Goal: Task Accomplishment & Management: Manage account settings

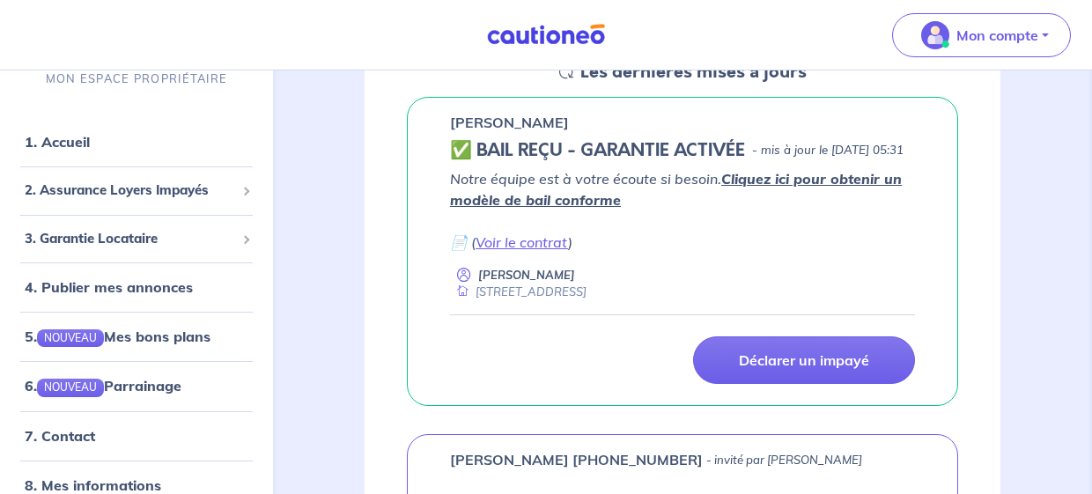
scroll to position [292, 0]
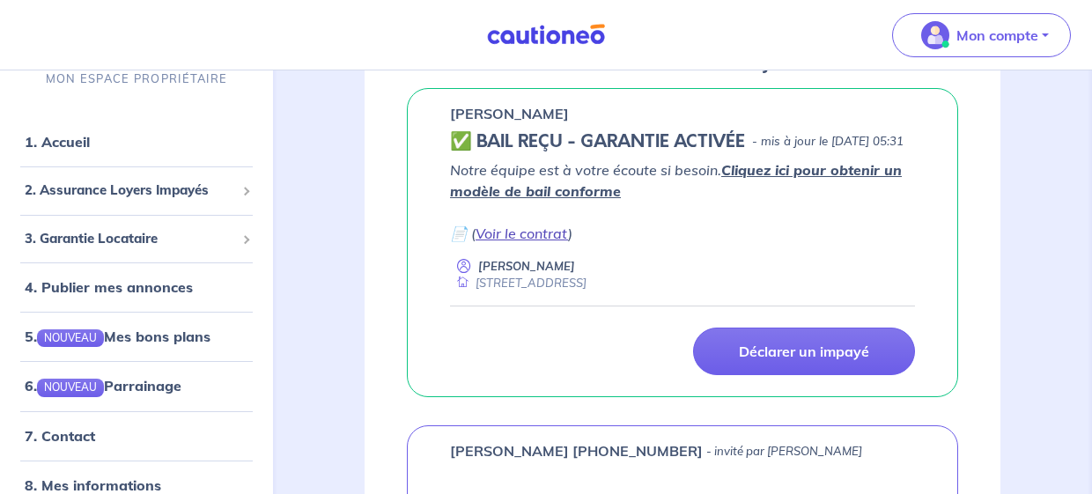
click at [538, 242] on link "Voir le contrat" at bounding box center [521, 234] width 92 height 18
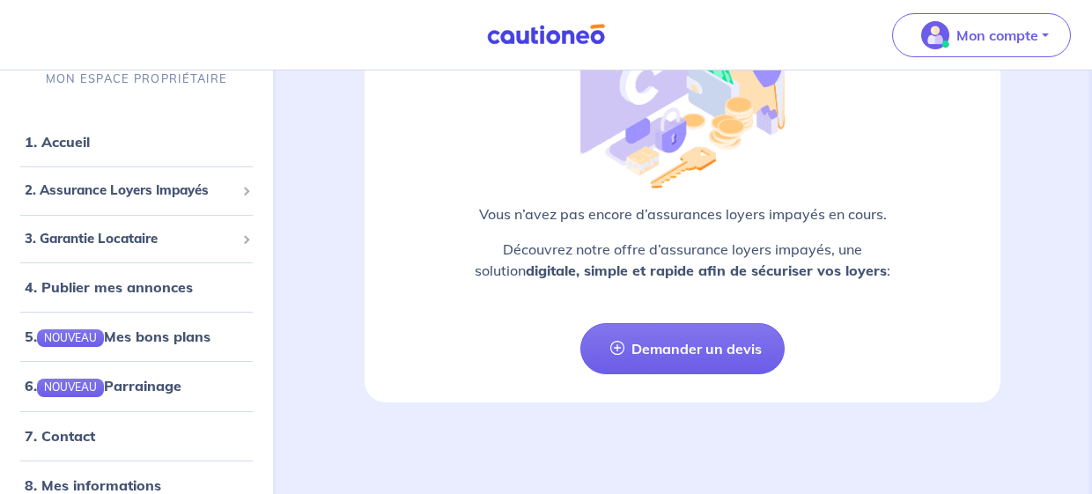
scroll to position [2754, 0]
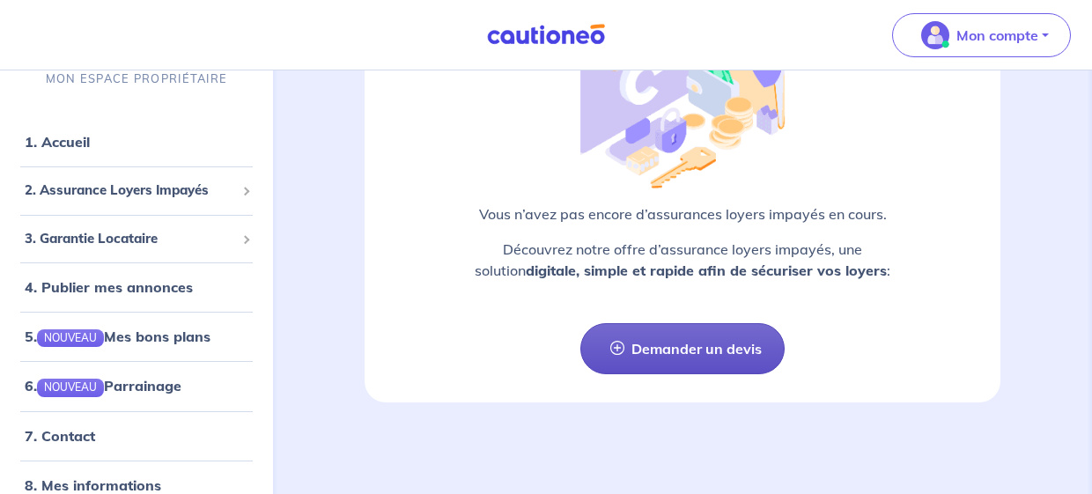
click at [702, 323] on link "Demander un devis" at bounding box center [681, 348] width 203 height 51
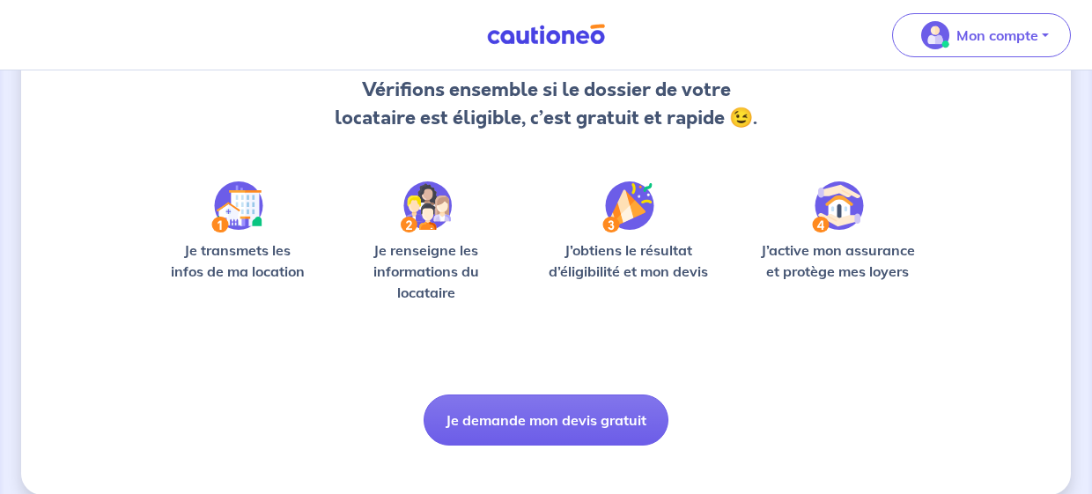
scroll to position [214, 0]
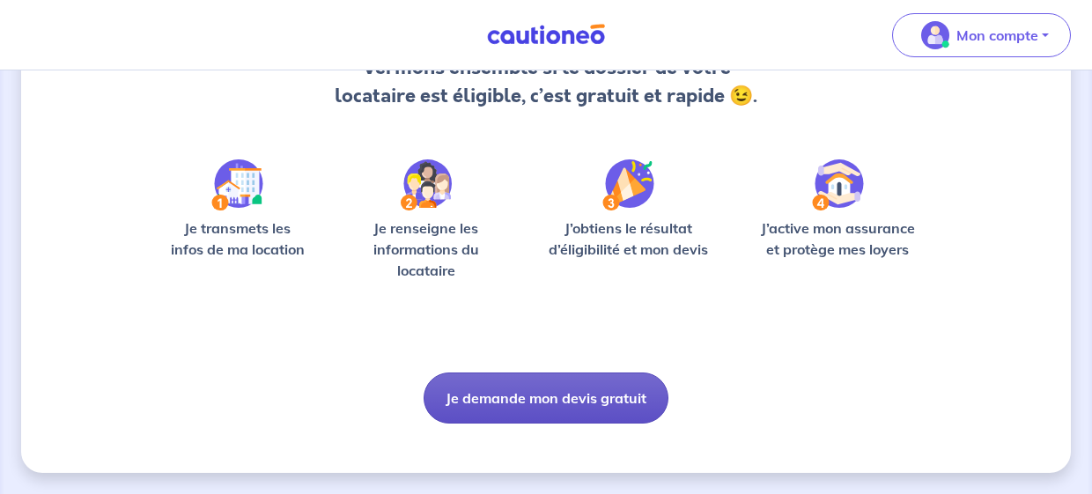
click at [578, 398] on button "Je demande mon devis gratuit" at bounding box center [545, 397] width 245 height 51
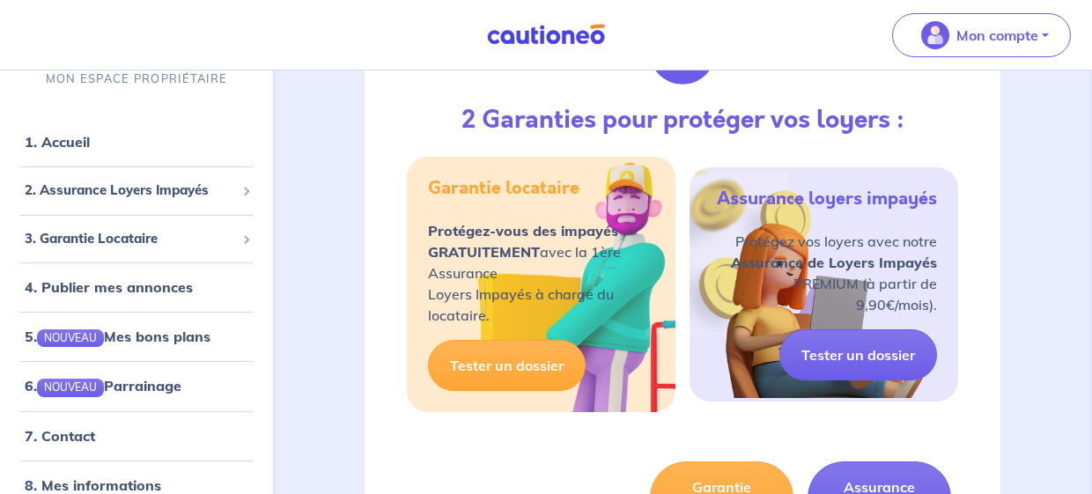
scroll to position [1145, 0]
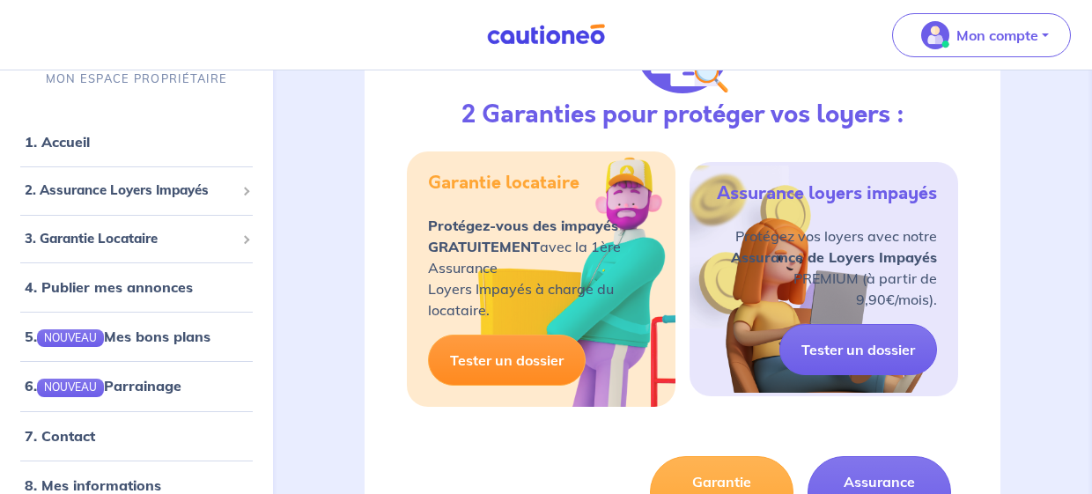
click at [536, 381] on link "Tester un dossier" at bounding box center [507, 360] width 158 height 51
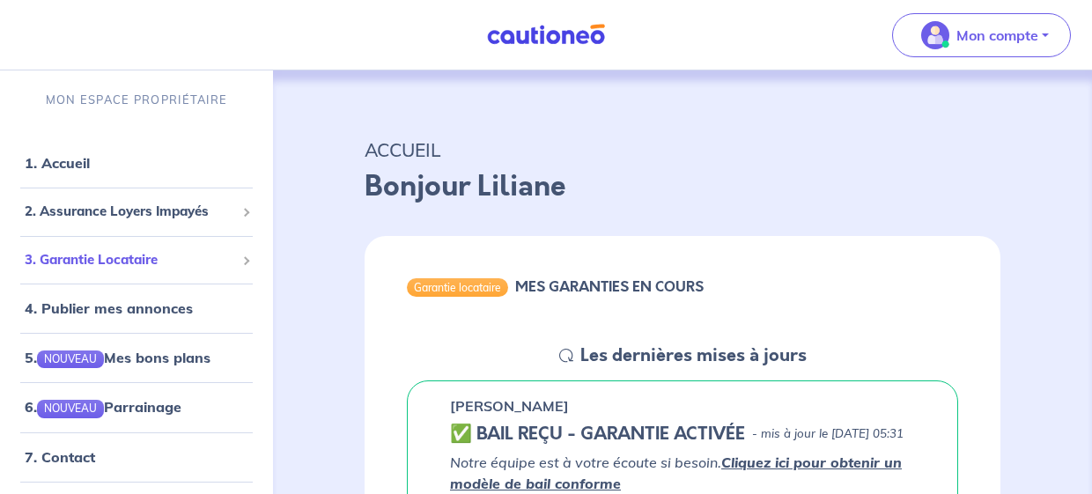
click at [135, 256] on span "3. Garantie Locataire" at bounding box center [130, 260] width 210 height 20
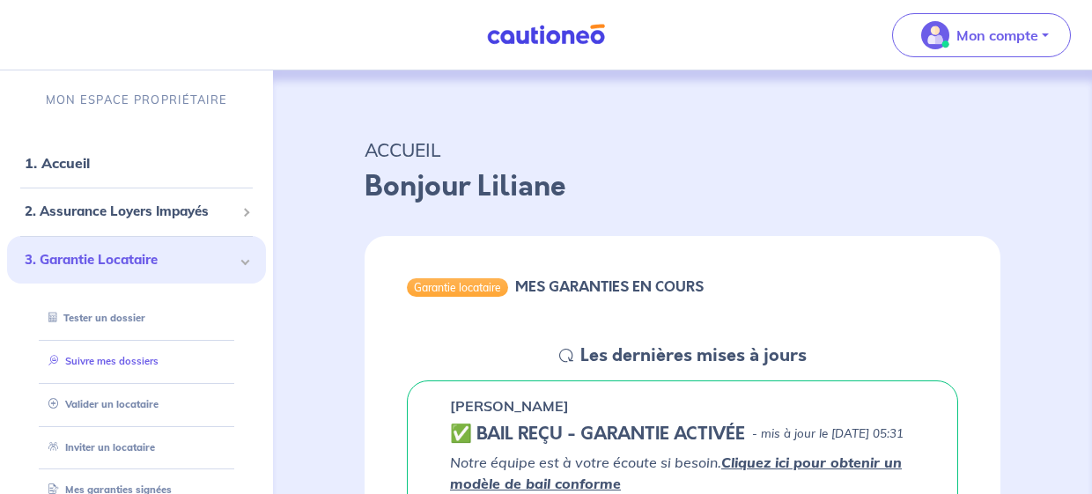
click at [117, 356] on link "Suivre mes dossiers" at bounding box center [99, 361] width 117 height 12
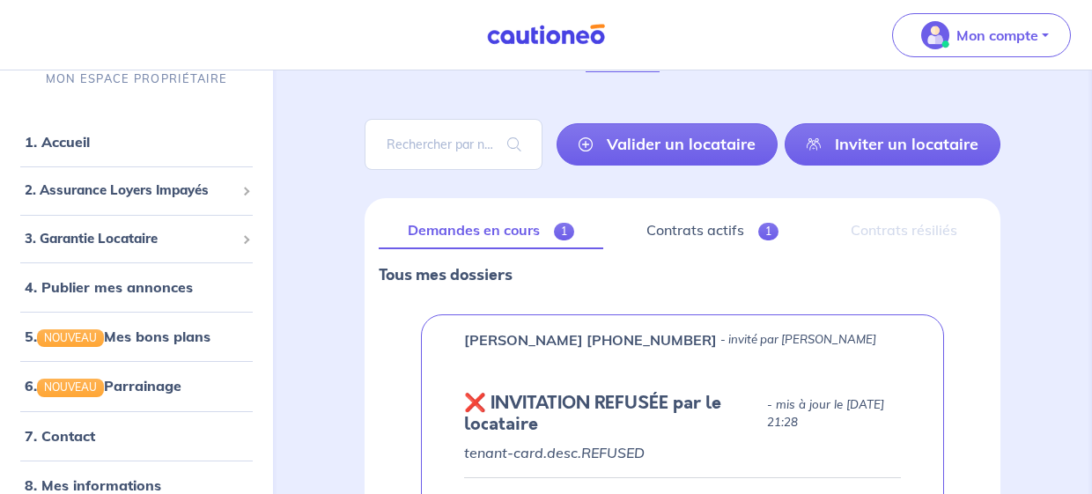
scroll to position [89, 0]
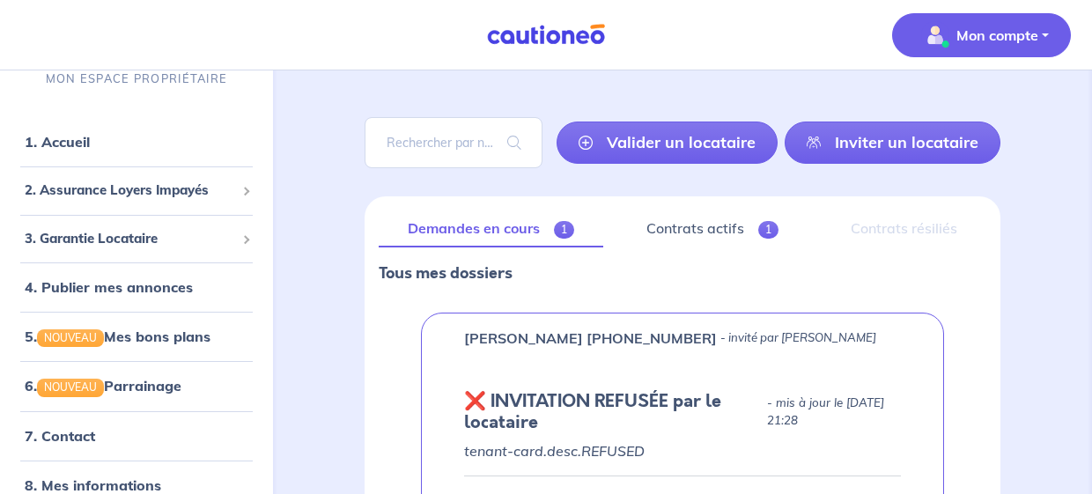
click at [1036, 30] on p "Mon compte" at bounding box center [997, 35] width 82 height 21
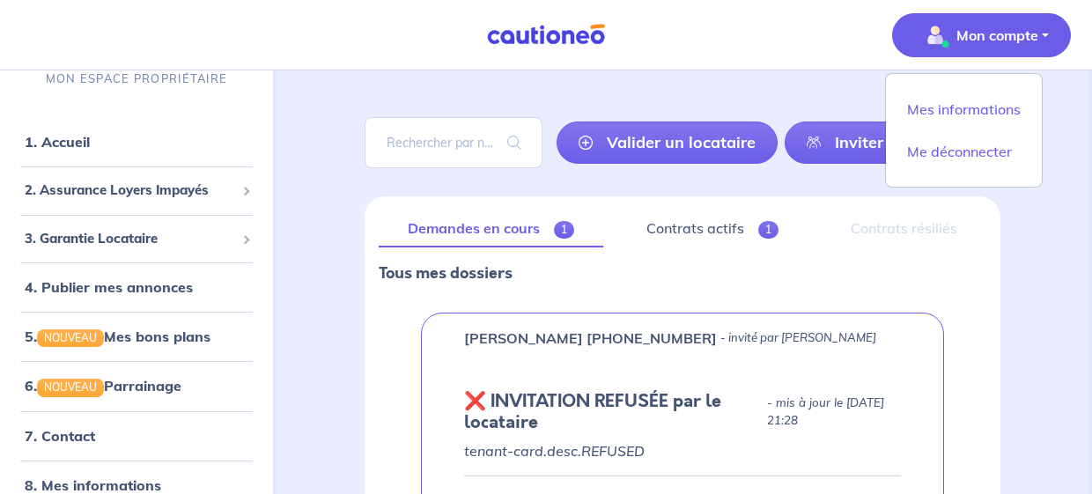
click at [1036, 30] on p "Mon compte" at bounding box center [997, 35] width 82 height 21
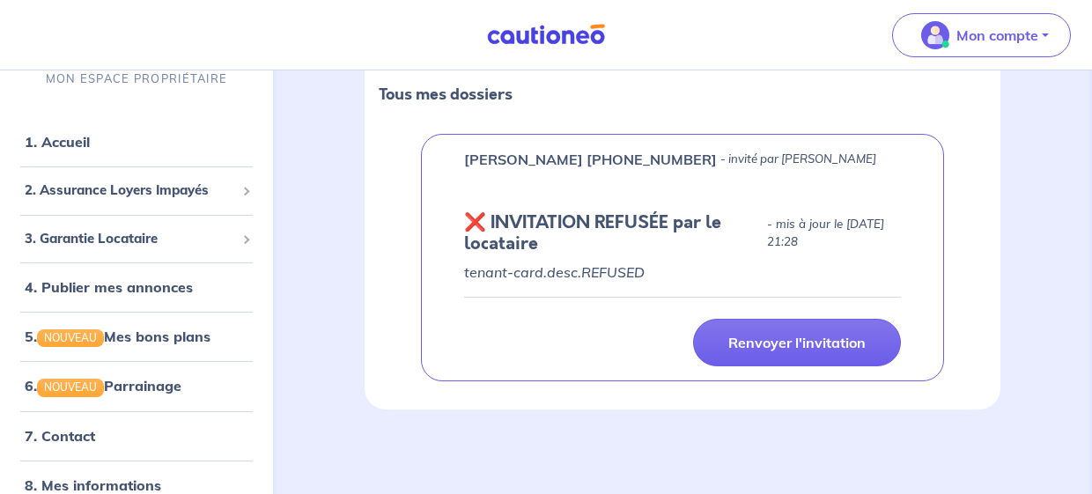
scroll to position [310, 0]
click at [129, 476] on link "8. Mes informations" at bounding box center [90, 485] width 131 height 18
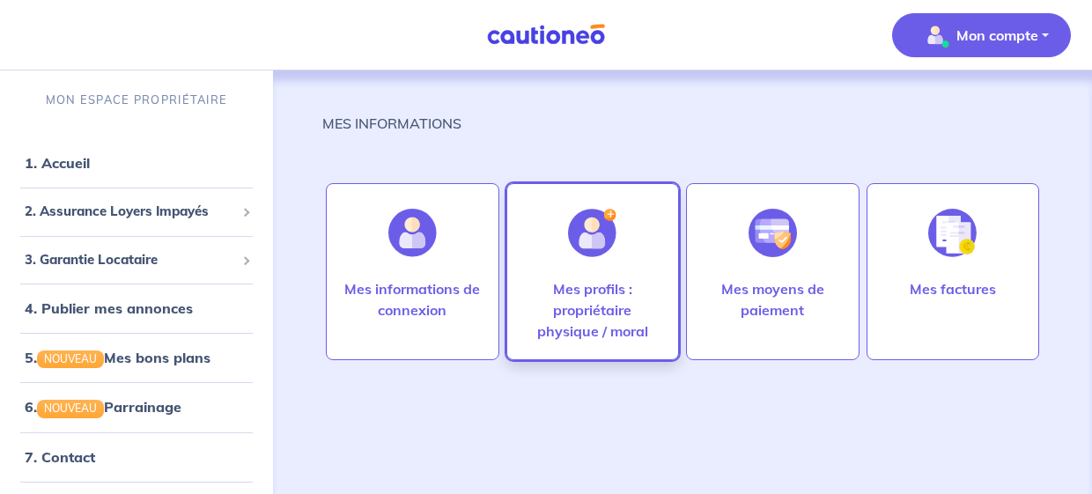
click at [597, 224] on img at bounding box center [592, 233] width 48 height 48
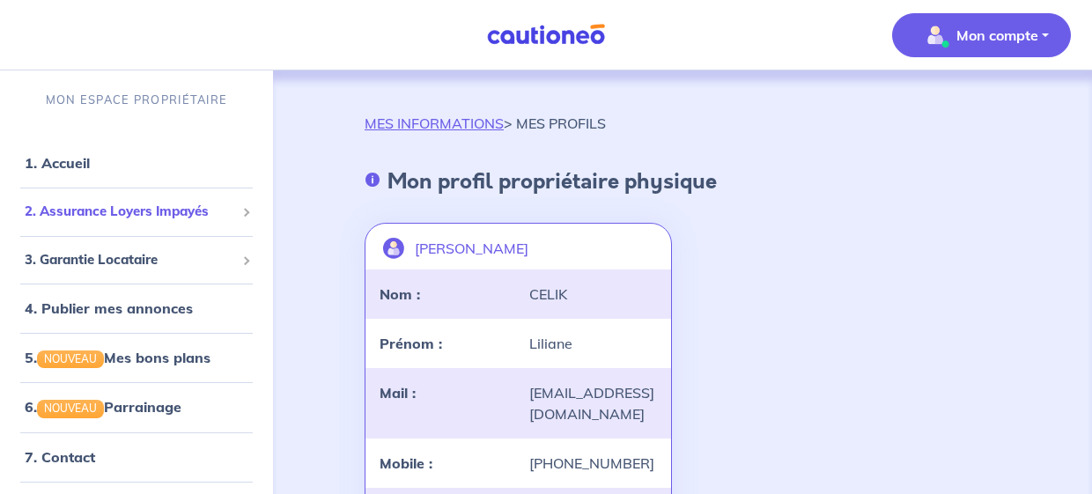
click at [144, 208] on span "2. Assurance Loyers Impayés" at bounding box center [130, 212] width 210 height 20
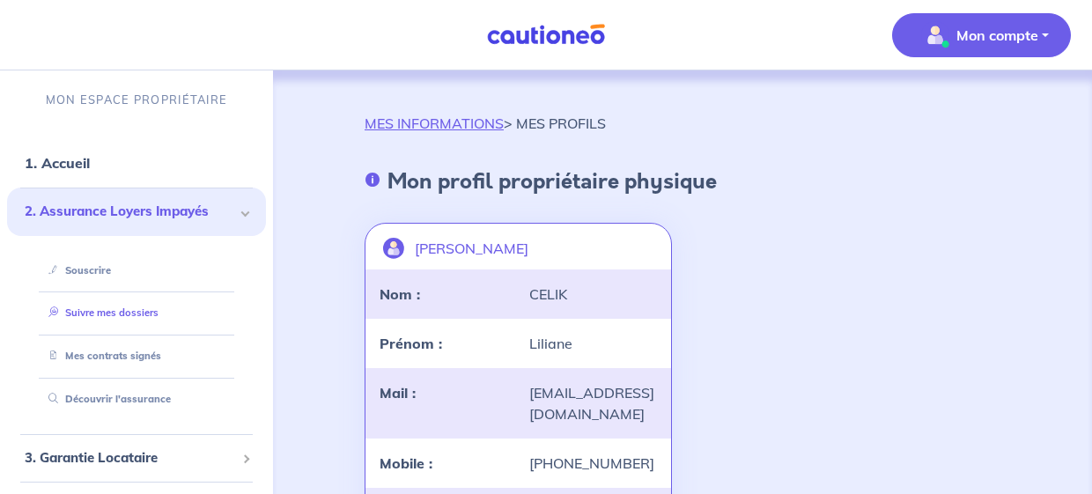
click at [121, 307] on link "Suivre mes dossiers" at bounding box center [99, 312] width 117 height 12
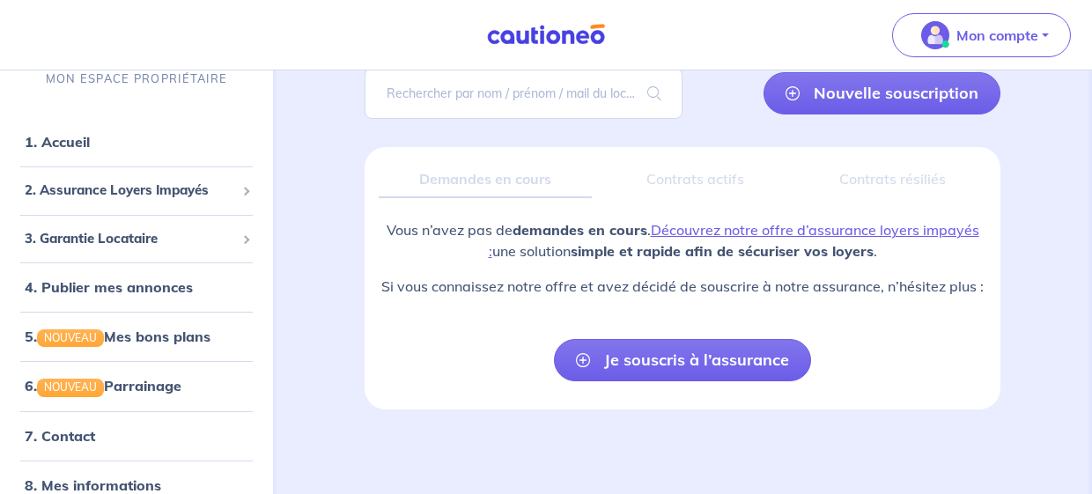
scroll to position [179, 0]
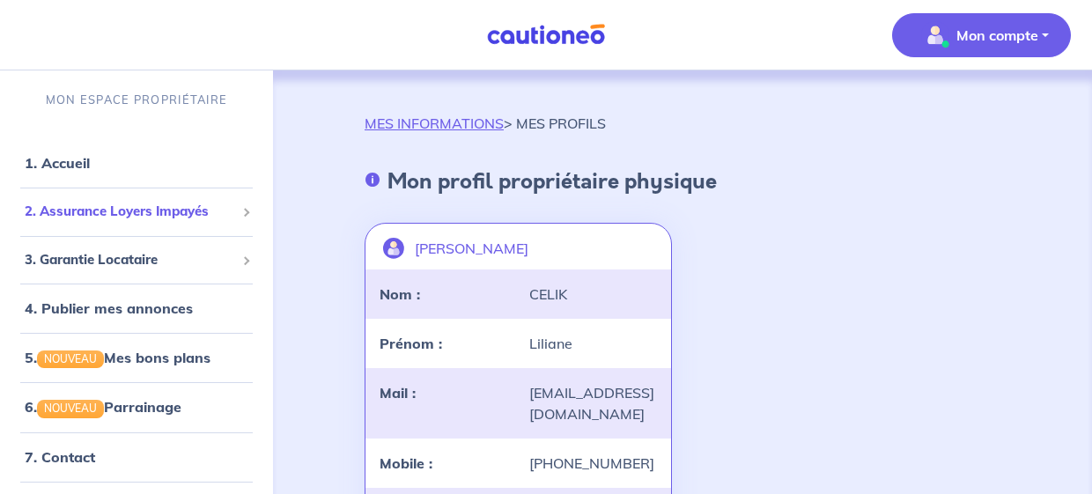
click at [98, 207] on span "2. Assurance Loyers Impayés" at bounding box center [130, 212] width 210 height 20
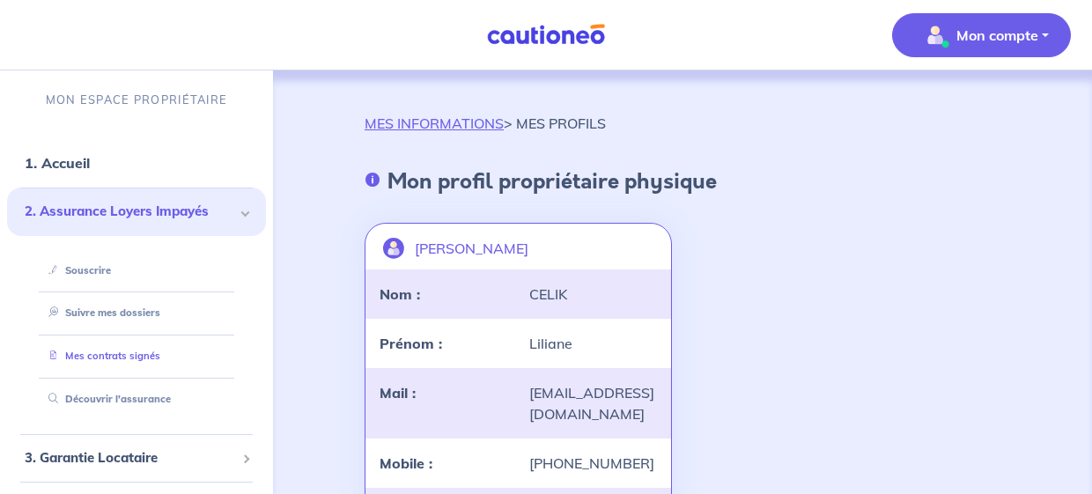
click at [145, 353] on link "Mes contrats signés" at bounding box center [100, 356] width 119 height 12
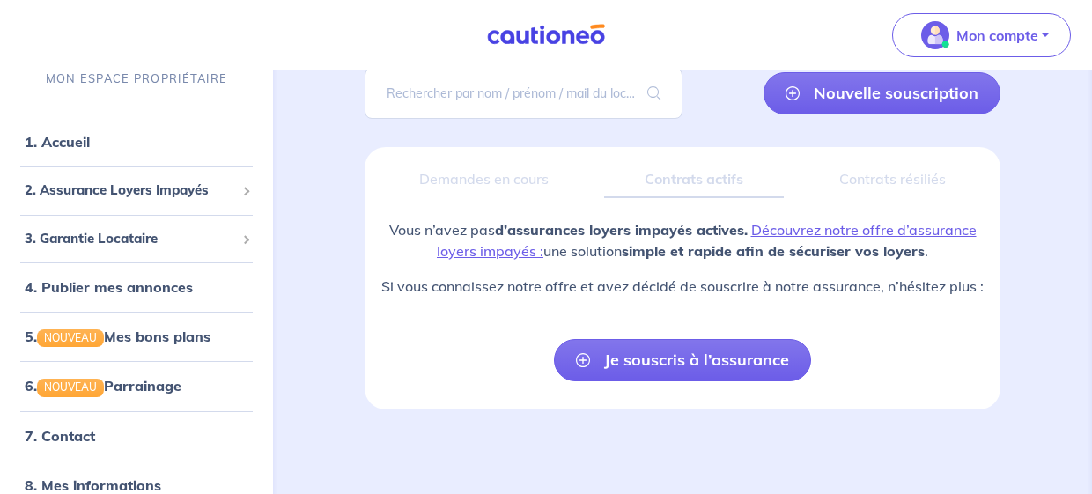
scroll to position [176, 0]
click at [469, 276] on p "Si vous connaissez notre offre et avez décidé de souscrire à notre assurance, n…" at bounding box center [682, 286] width 607 height 21
click at [86, 229] on span "3. Garantie Locataire" at bounding box center [130, 239] width 210 height 20
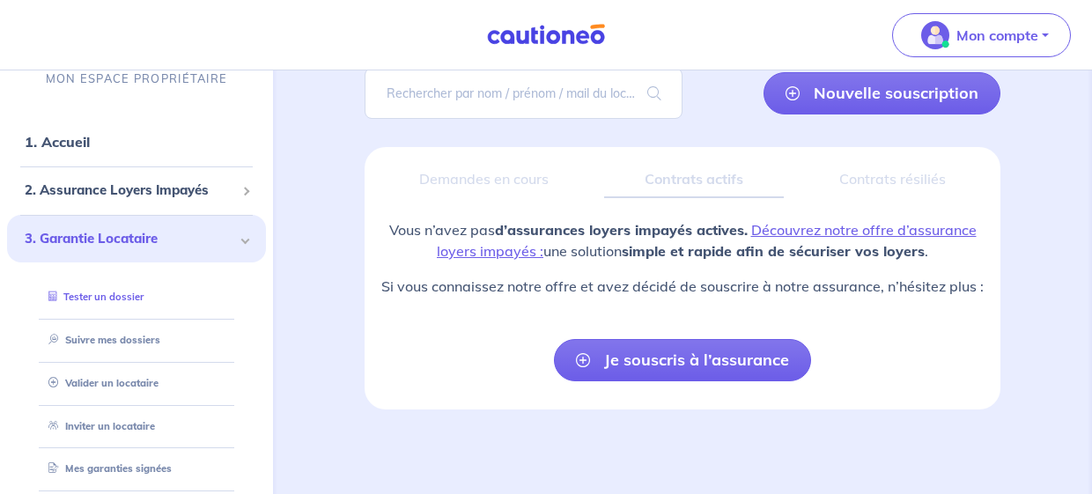
click at [102, 291] on link "Tester un dossier" at bounding box center [92, 297] width 102 height 12
click at [134, 377] on link "Valider un locataire" at bounding box center [98, 383] width 115 height 12
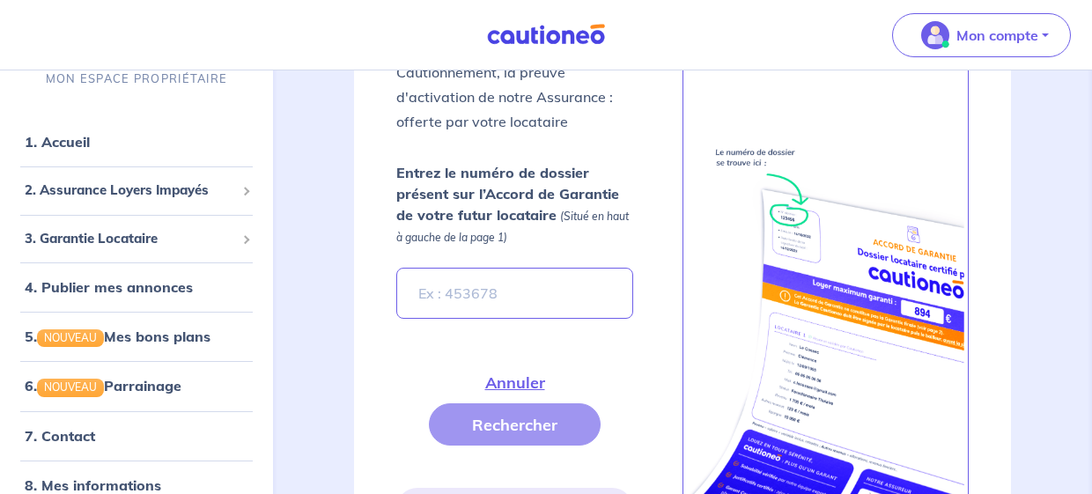
scroll to position [688, 0]
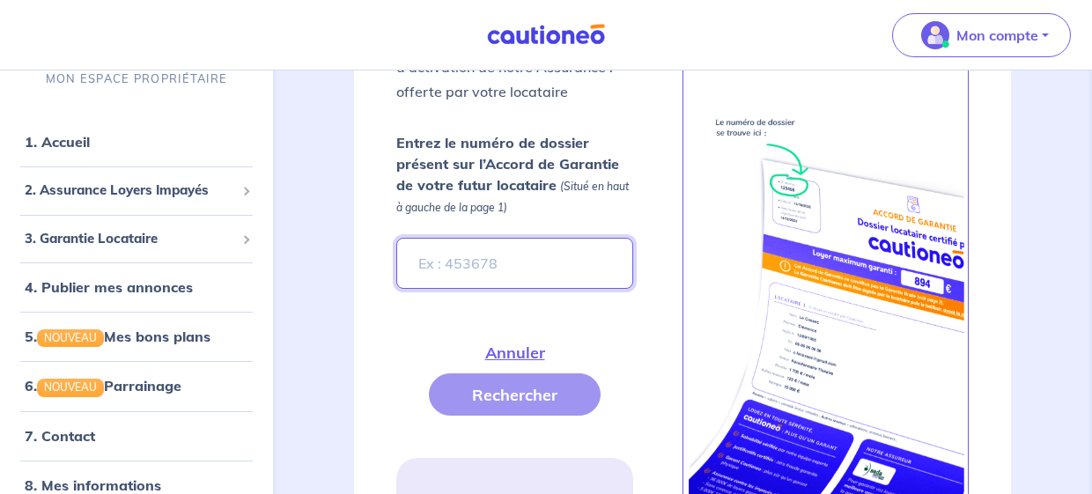
click at [419, 273] on input "Entrez le numéro de dossier présent sur l’Accord de Garantie de votre futur loc…" at bounding box center [514, 263] width 237 height 51
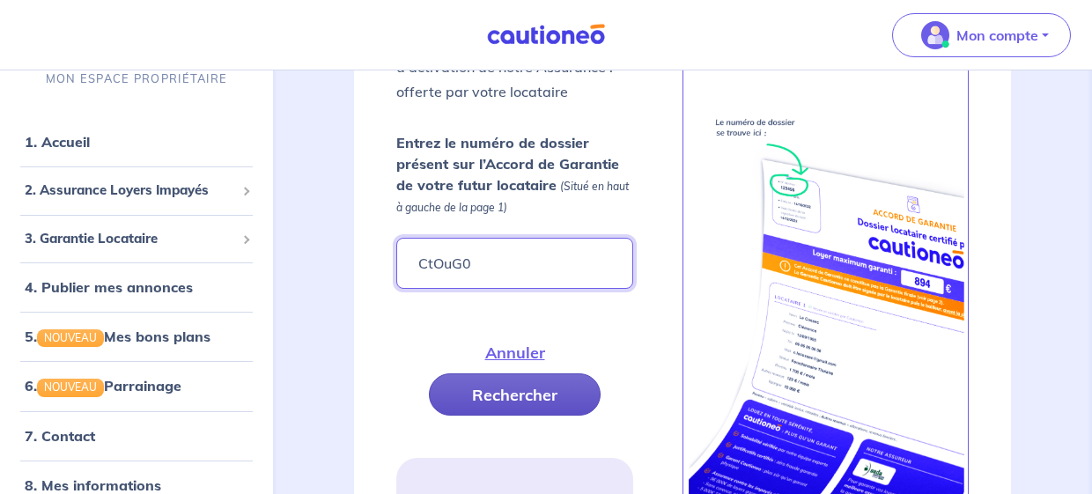
type input "CtOuG0"
click at [509, 389] on button "Rechercher" at bounding box center [515, 394] width 172 height 42
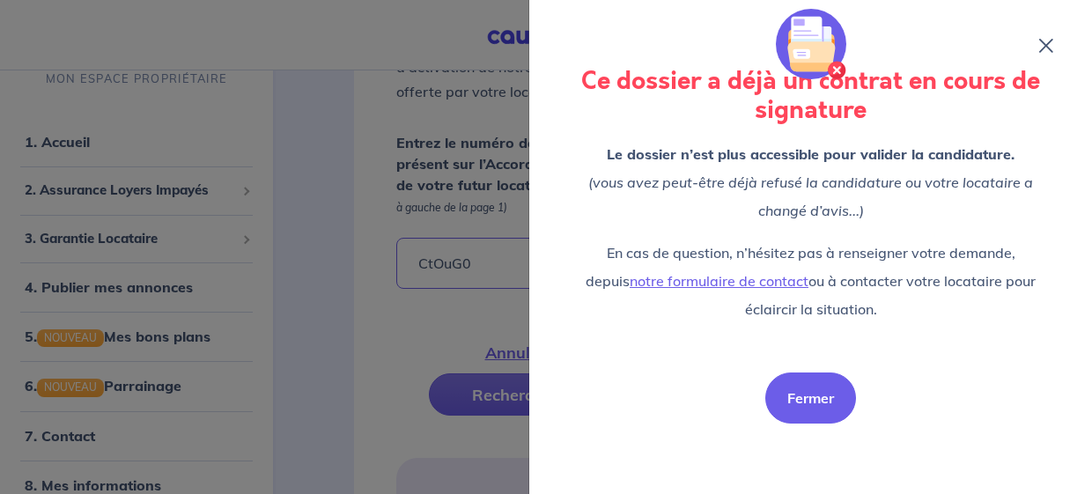
click at [805, 406] on button "Fermer" at bounding box center [810, 397] width 91 height 51
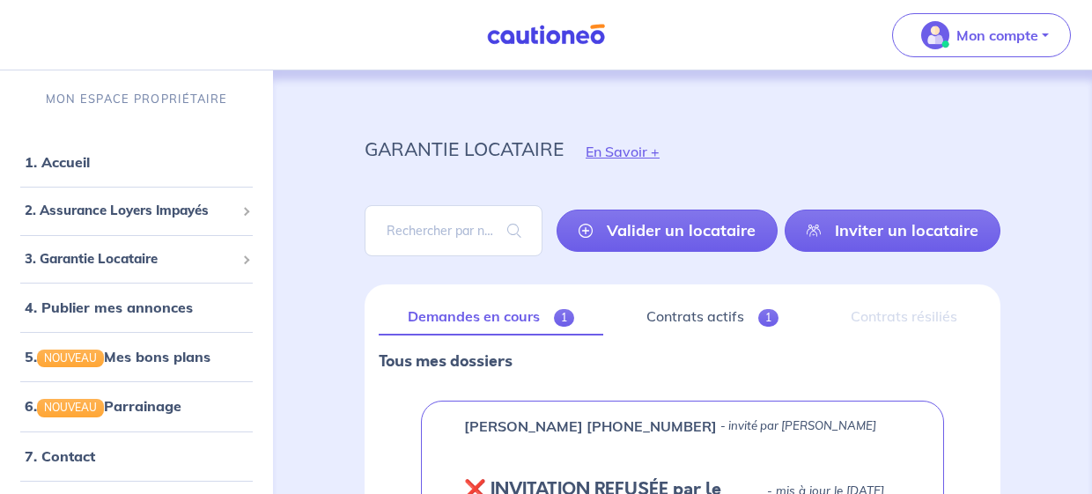
scroll to position [0, 0]
click at [187, 210] on span "2. Assurance Loyers Impayés" at bounding box center [130, 212] width 210 height 20
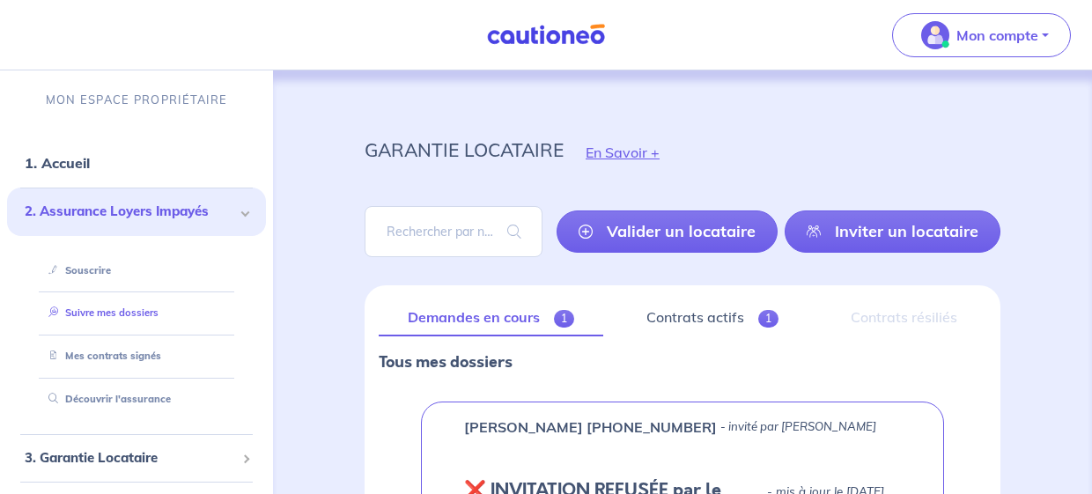
click at [129, 310] on link "Suivre mes dossiers" at bounding box center [99, 312] width 117 height 12
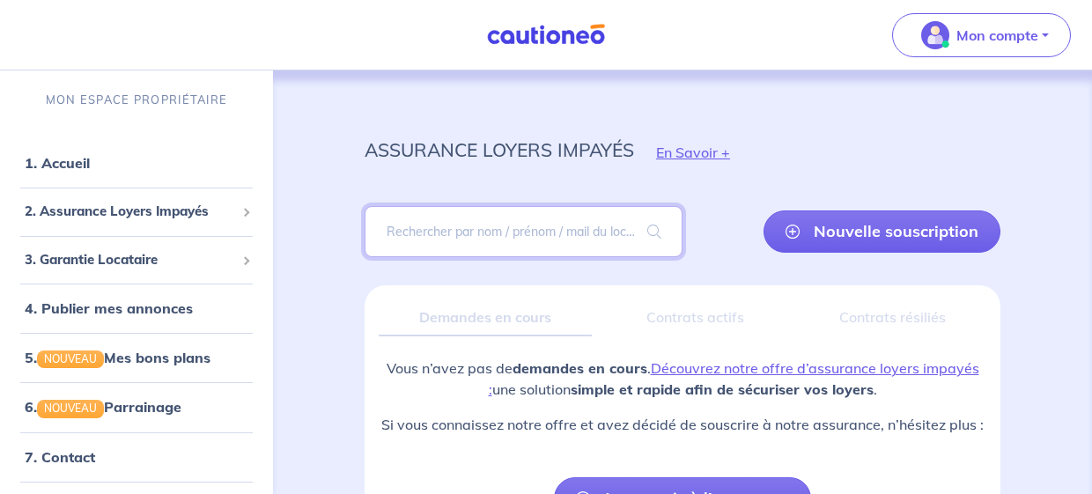
click at [445, 230] on input "search" at bounding box center [523, 231] width 318 height 51
type input "degouy"
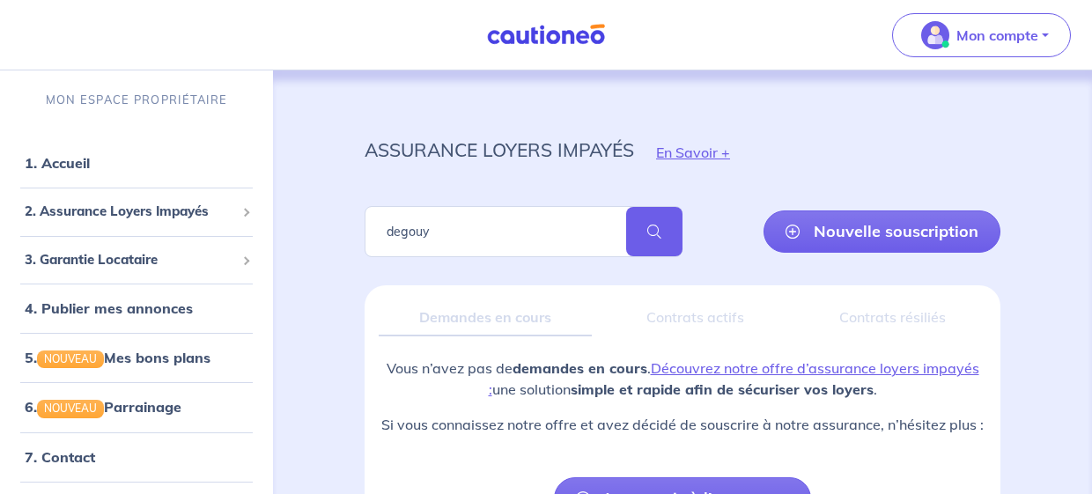
click at [656, 230] on span at bounding box center [654, 231] width 56 height 49
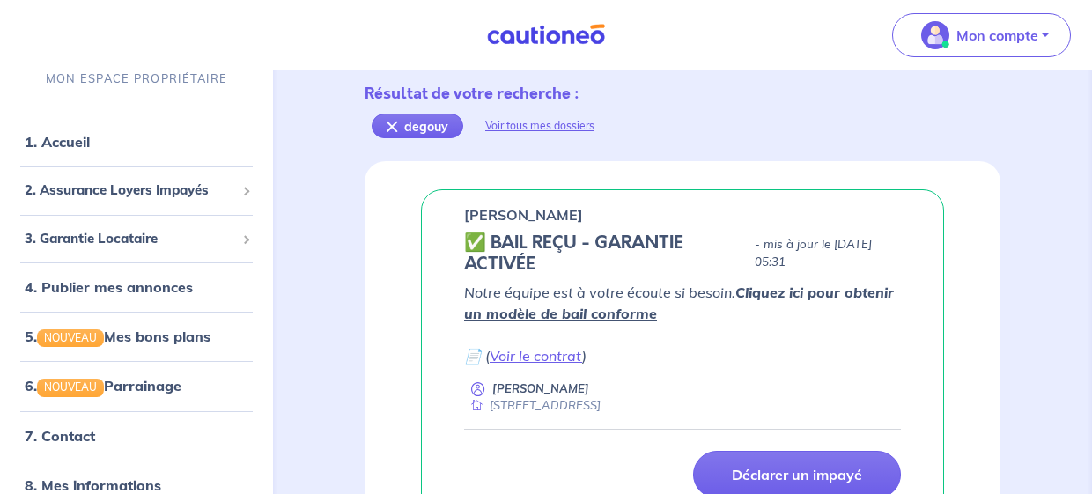
scroll to position [191, 0]
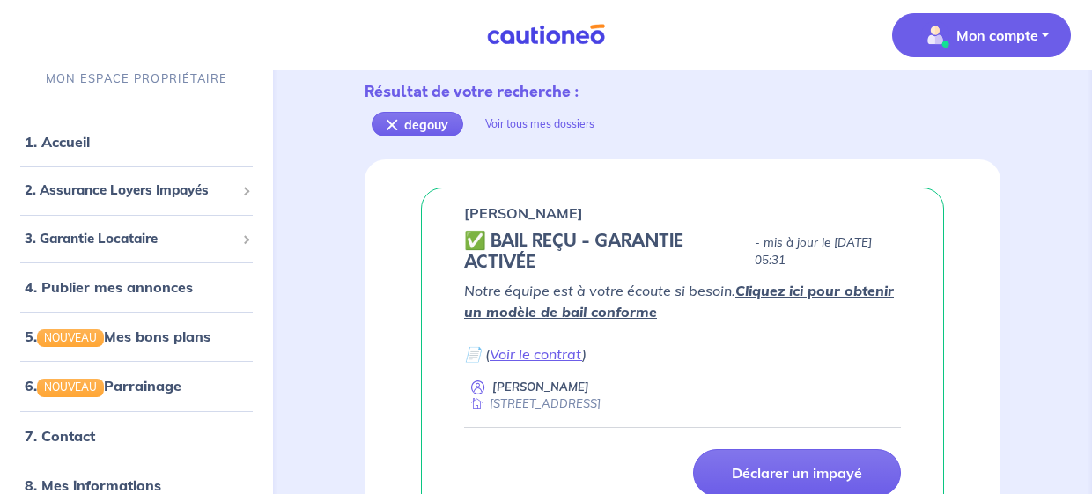
click at [968, 29] on p "Mon compte" at bounding box center [997, 35] width 82 height 21
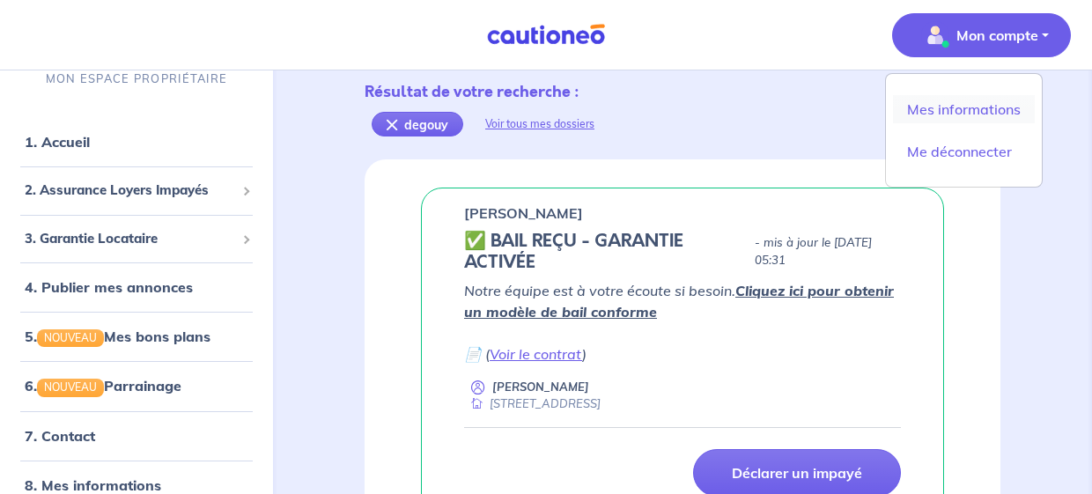
click at [977, 110] on link "Mes informations" at bounding box center [964, 109] width 142 height 28
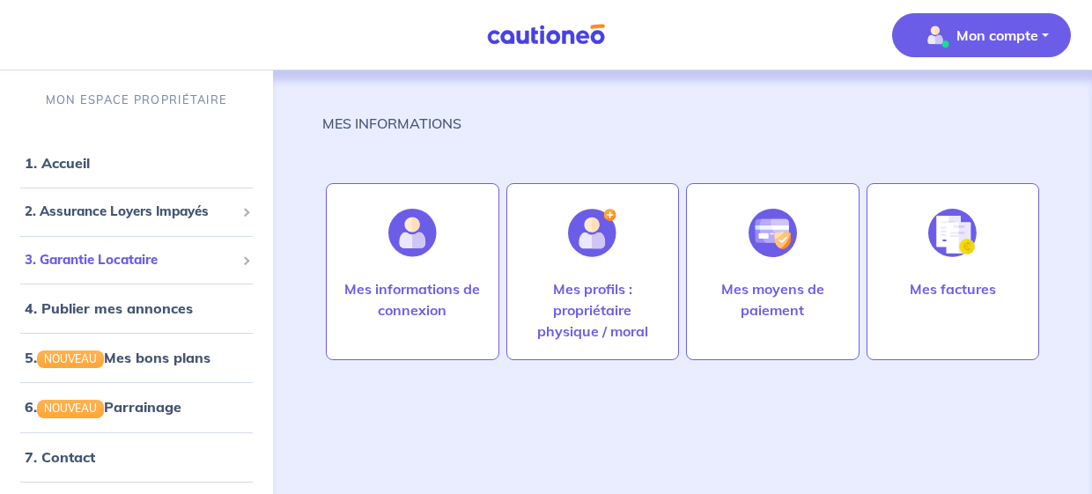
click at [114, 256] on span "3. Garantie Locataire" at bounding box center [130, 260] width 210 height 20
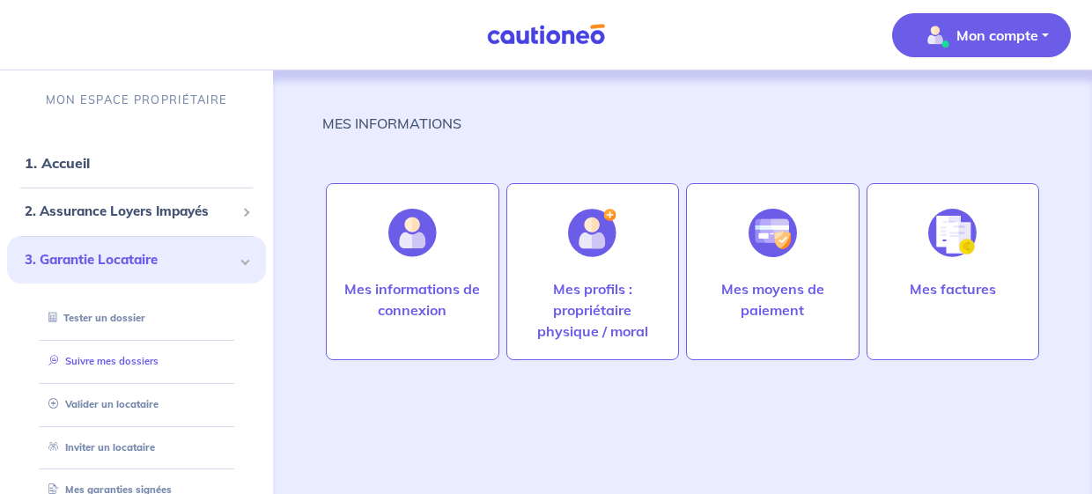
click at [126, 358] on link "Suivre mes dossiers" at bounding box center [99, 361] width 117 height 12
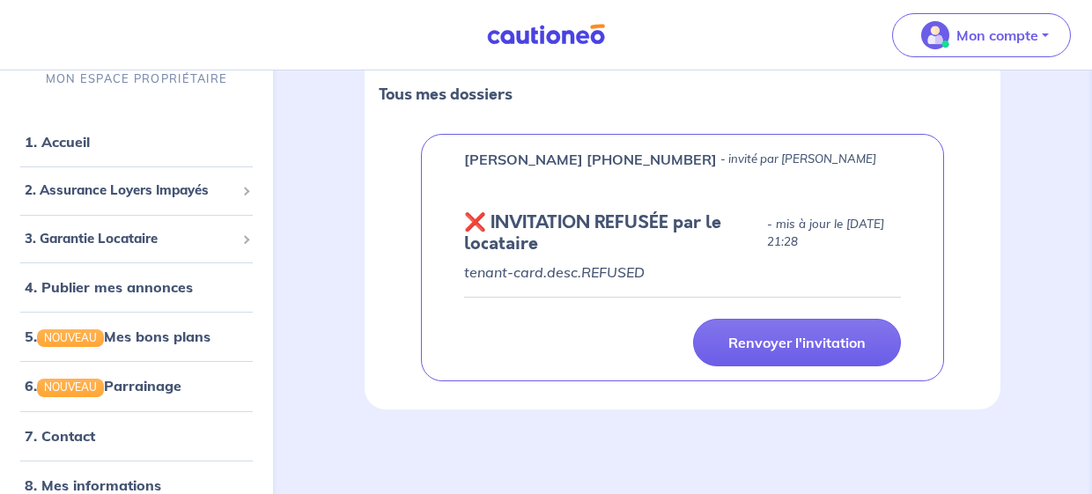
scroll to position [310, 0]
click at [78, 133] on link "1. Accueil" at bounding box center [57, 142] width 64 height 18
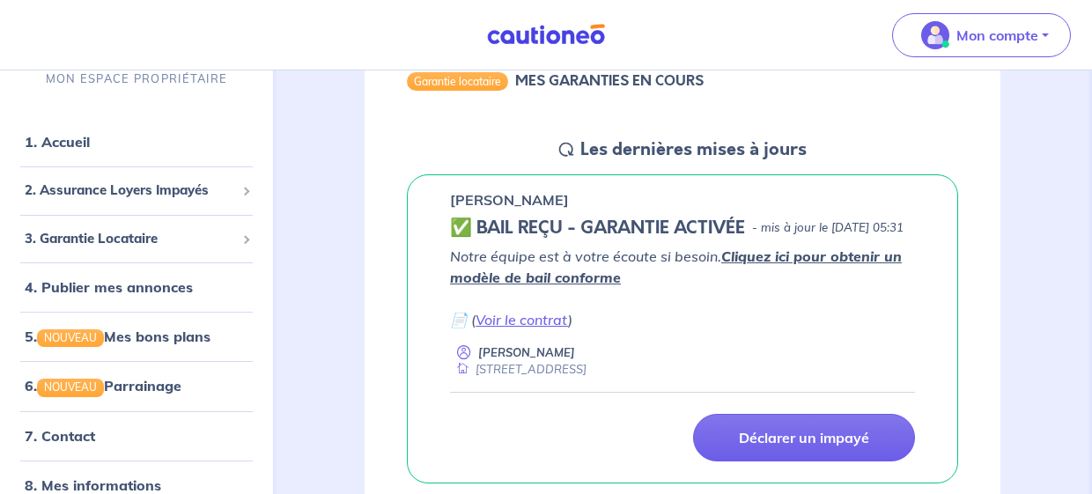
scroll to position [211, 0]
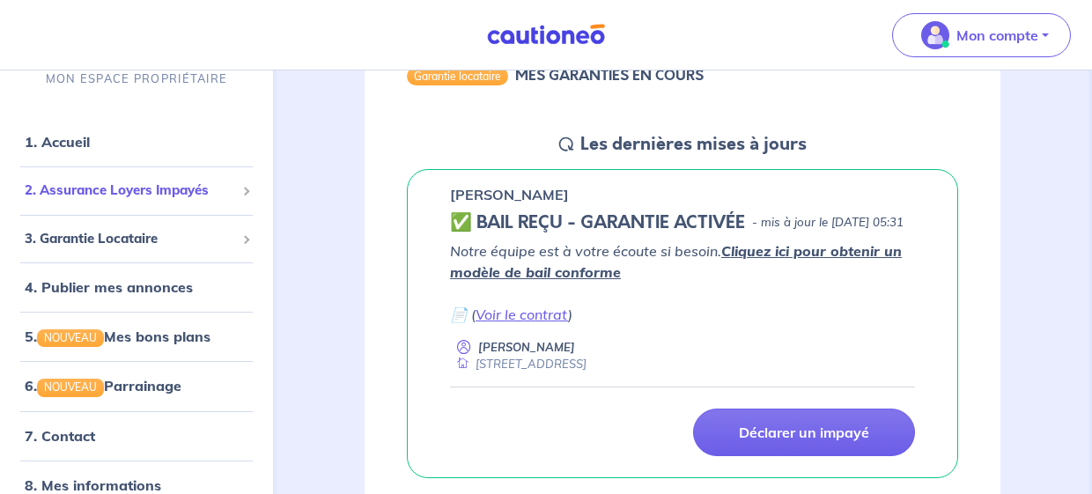
click at [183, 191] on span "2. Assurance Loyers Impayés" at bounding box center [130, 190] width 210 height 20
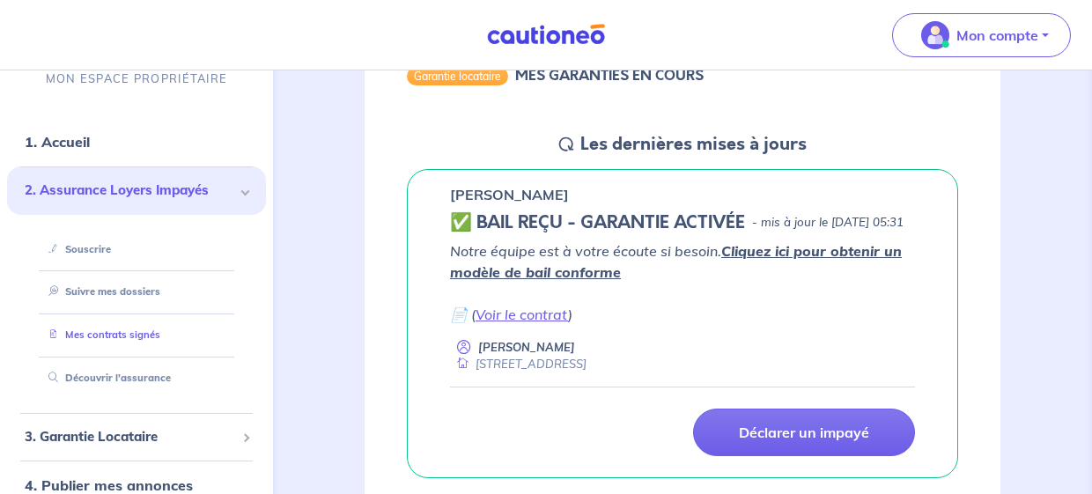
click at [147, 334] on link "Mes contrats signés" at bounding box center [100, 334] width 119 height 12
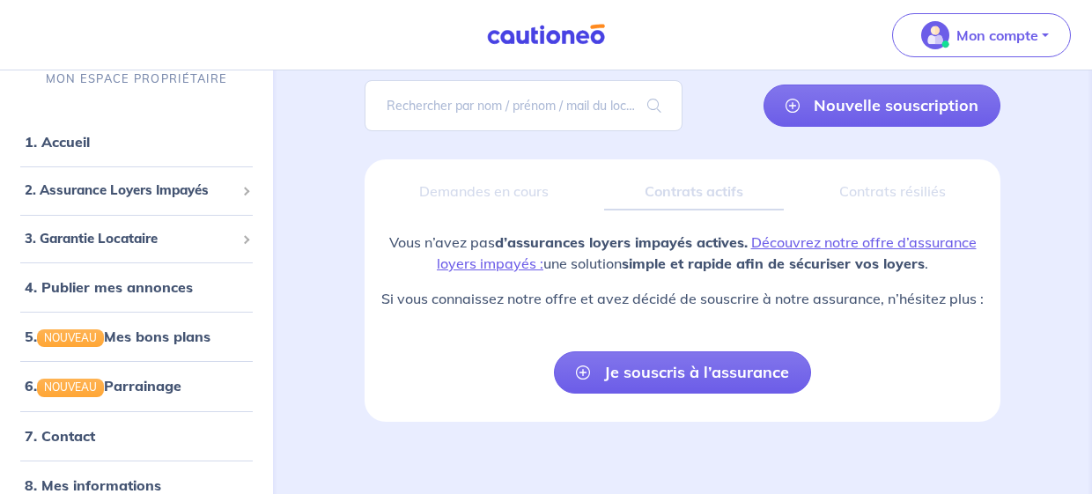
scroll to position [125, 0]
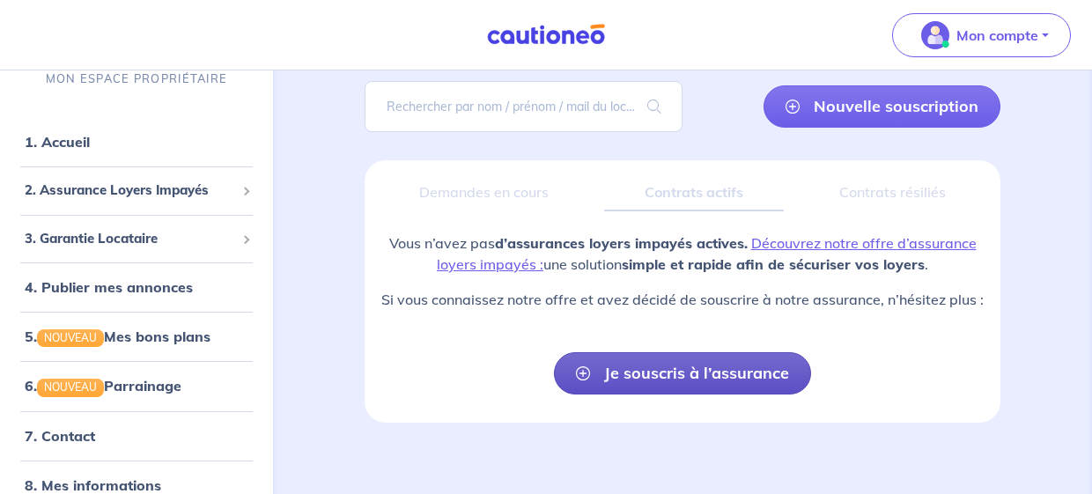
click at [679, 372] on link "Je souscris à l’assurance" at bounding box center [682, 373] width 257 height 42
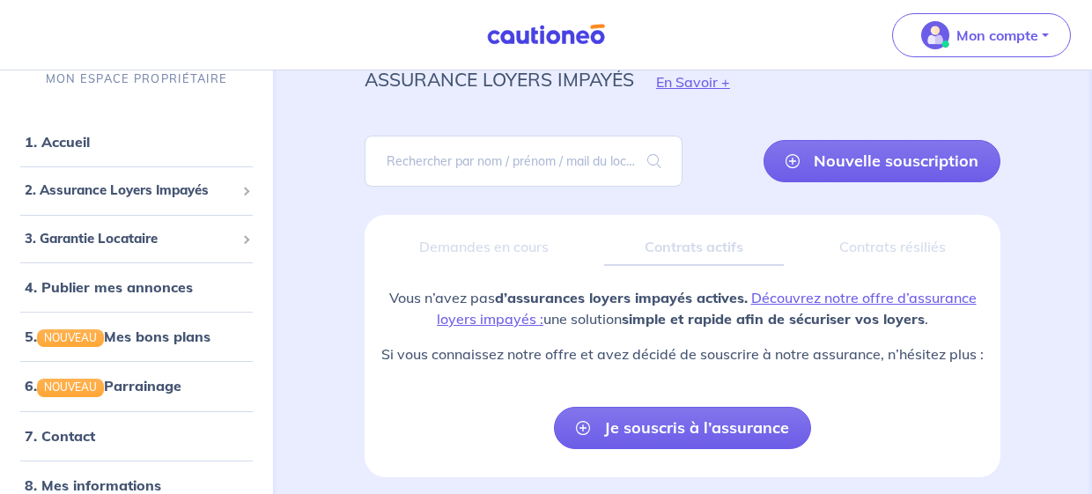
scroll to position [71, 0]
click at [241, 237] on div "3. Garantie Locataire" at bounding box center [136, 239] width 259 height 34
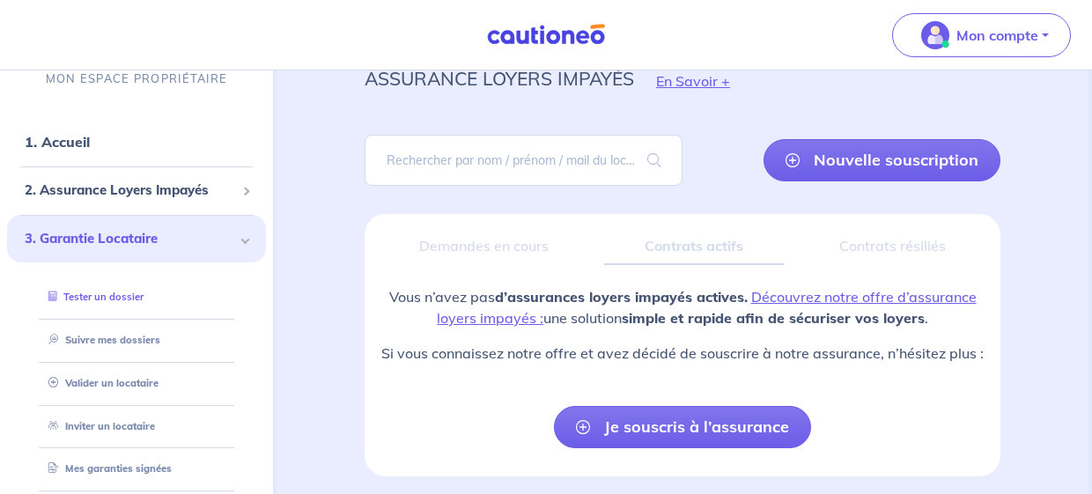
click at [143, 293] on link "Tester un dossier" at bounding box center [92, 297] width 102 height 12
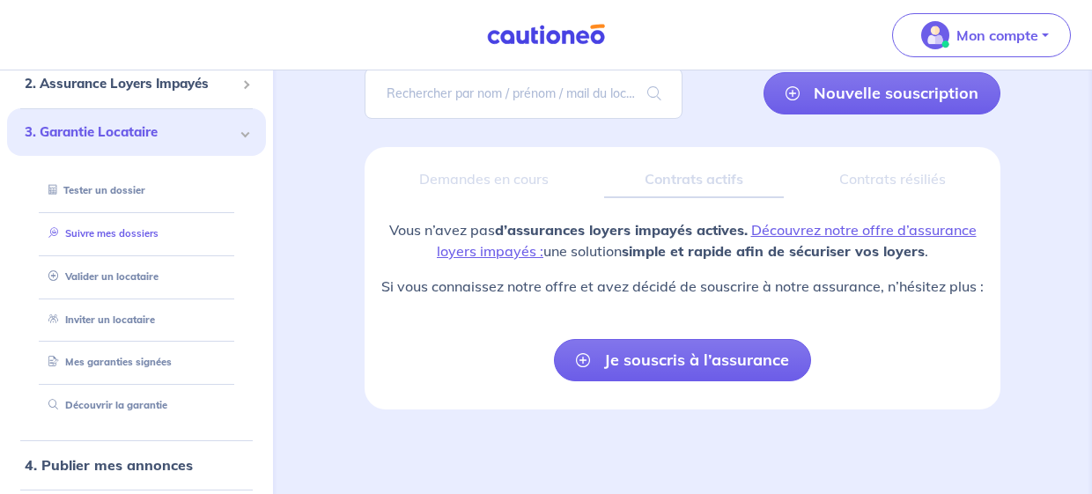
scroll to position [0, 0]
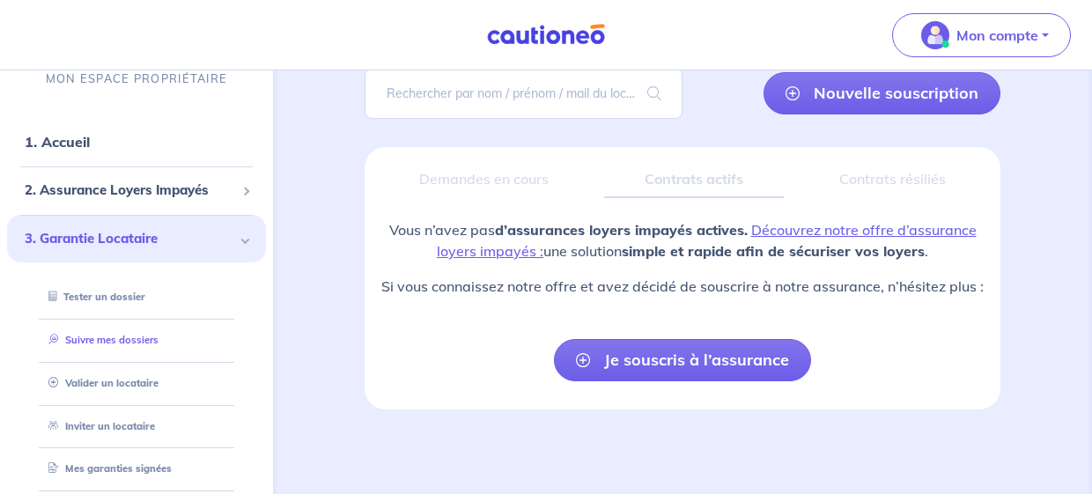
click at [125, 334] on link "Suivre mes dossiers" at bounding box center [99, 340] width 117 height 12
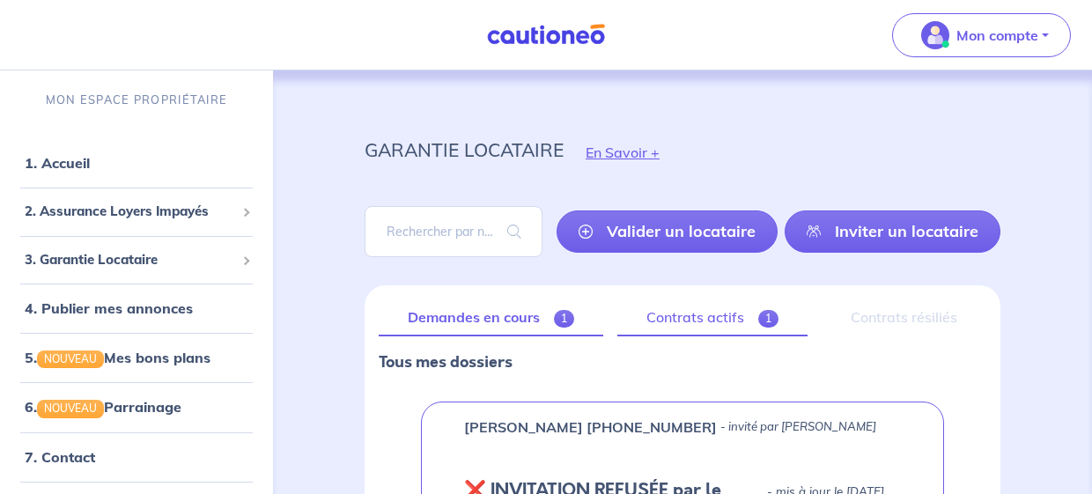
click at [720, 313] on link "Contrats actifs 1" at bounding box center [712, 317] width 190 height 37
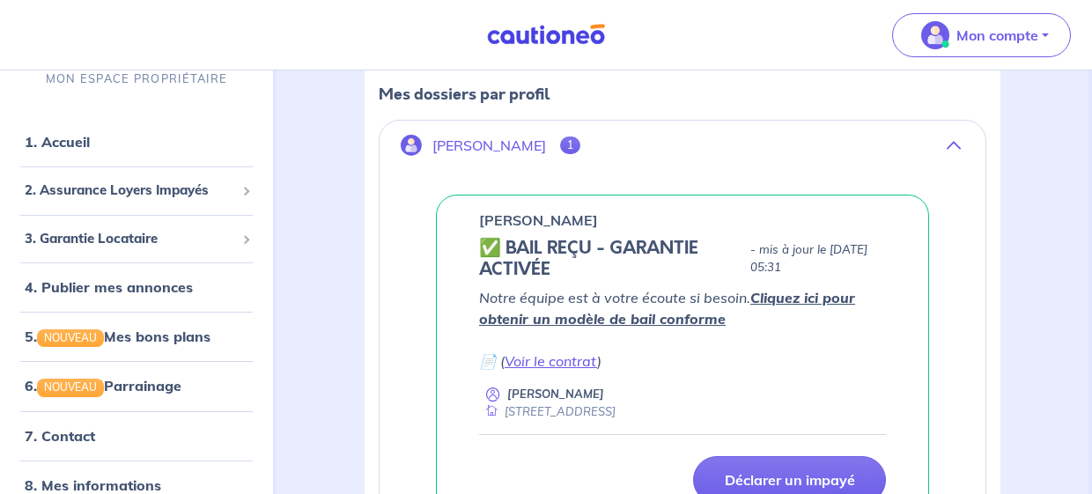
scroll to position [251, 0]
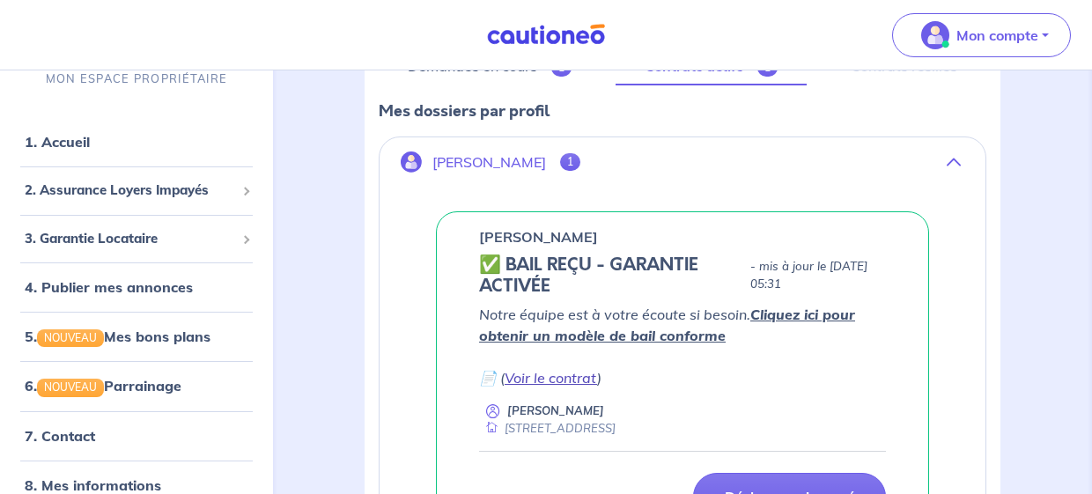
click at [567, 379] on link "Voir le contrat" at bounding box center [550, 378] width 92 height 18
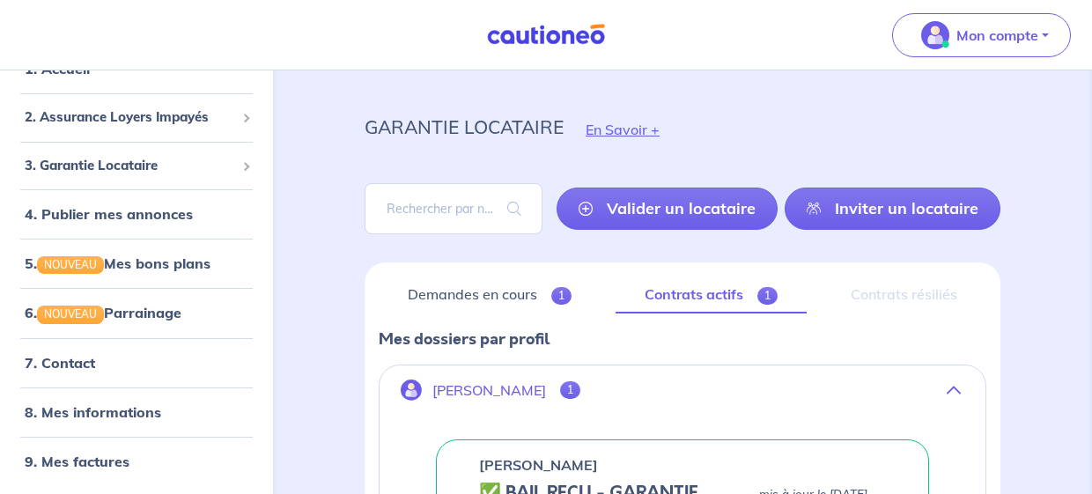
scroll to position [0, 0]
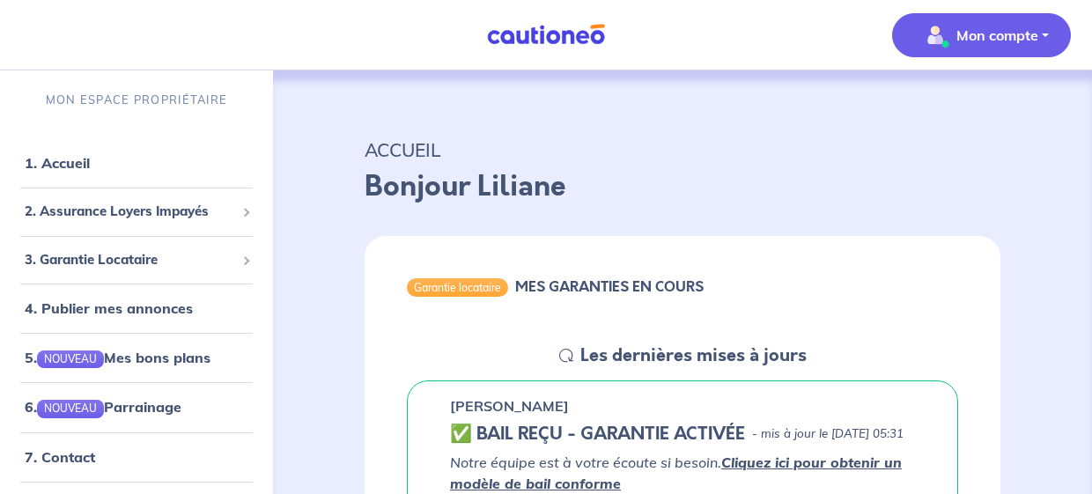
click at [1047, 37] on button "Mon compte" at bounding box center [981, 35] width 179 height 44
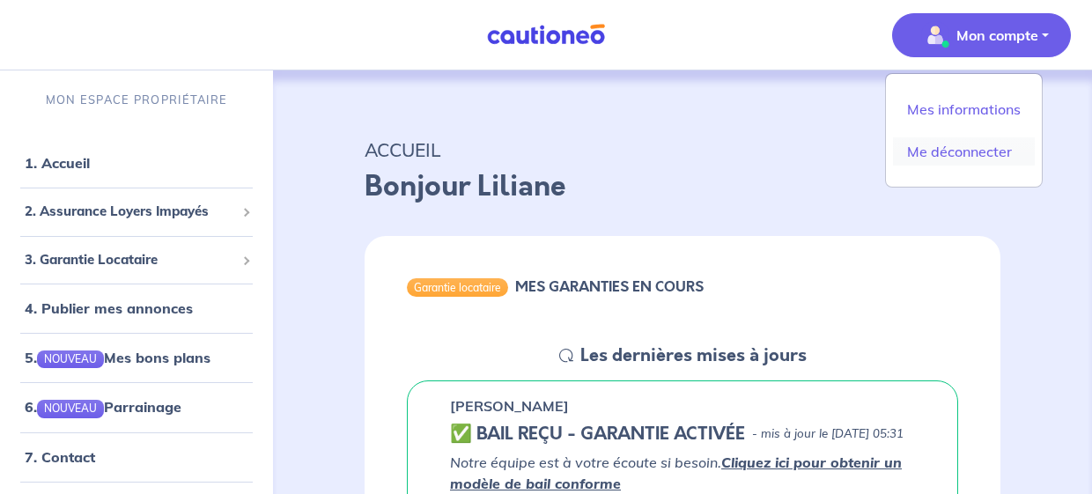
click at [987, 148] on link "Me déconnecter" at bounding box center [964, 151] width 142 height 28
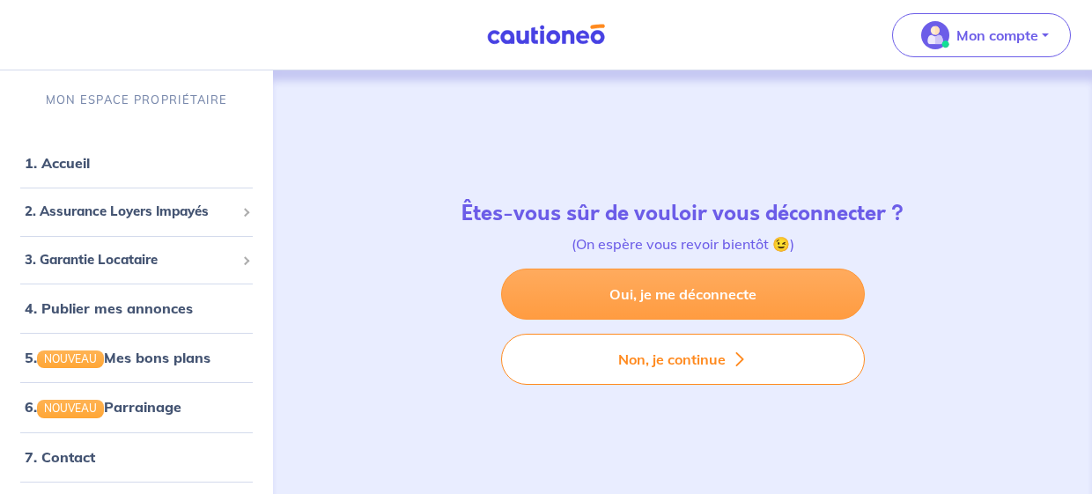
click at [688, 295] on link "Oui, je me déconnecte" at bounding box center [683, 294] width 364 height 51
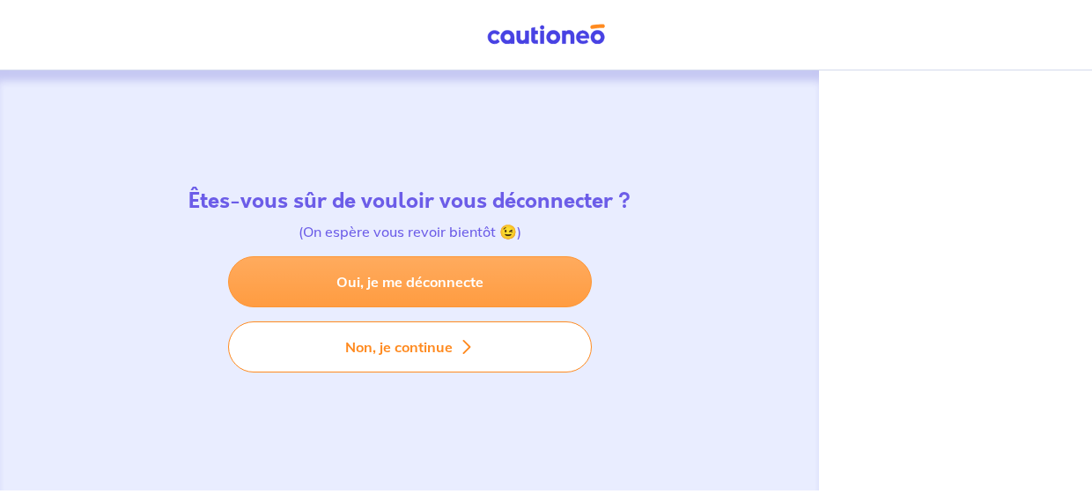
click at [404, 278] on link "Oui, je me déconnecte" at bounding box center [410, 281] width 364 height 51
